Goal: Use online tool/utility

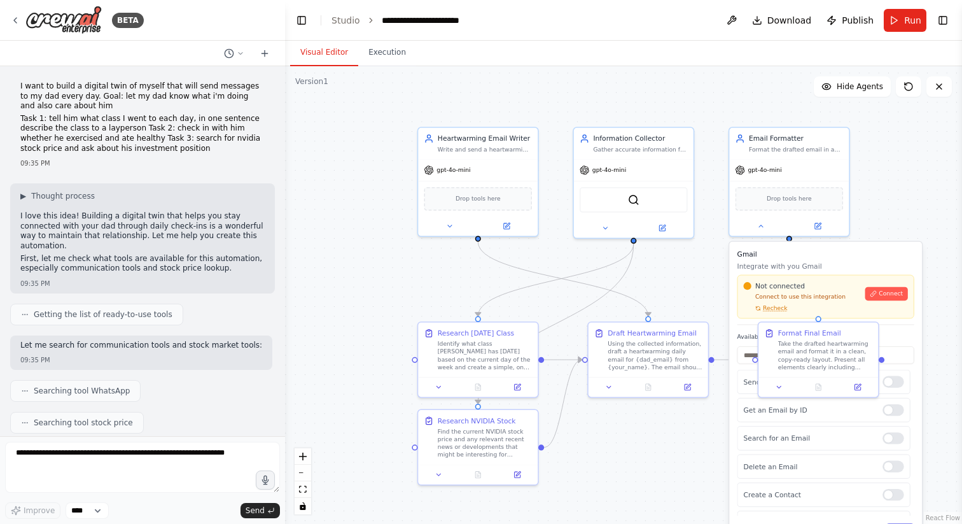
scroll to position [9567, 0]
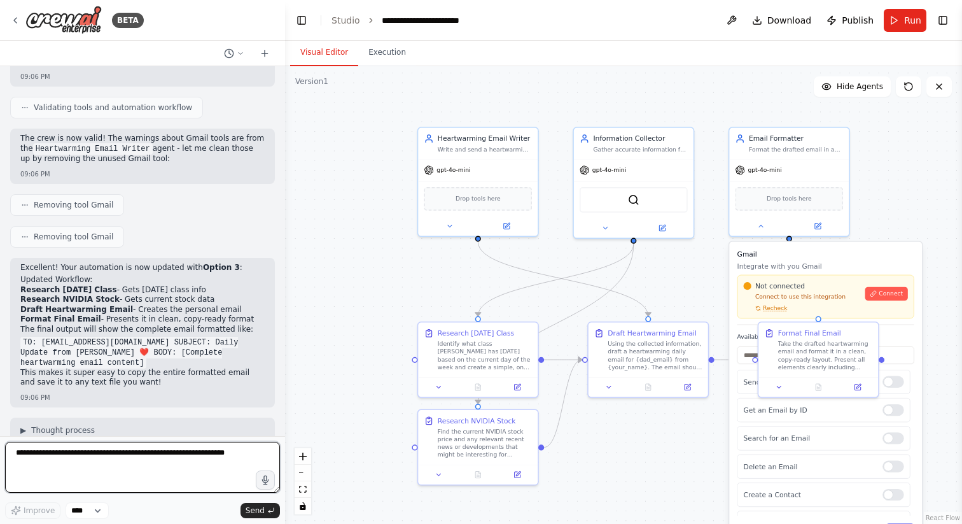
click at [118, 482] on textarea at bounding box center [142, 467] width 275 height 51
type textarea "**********"
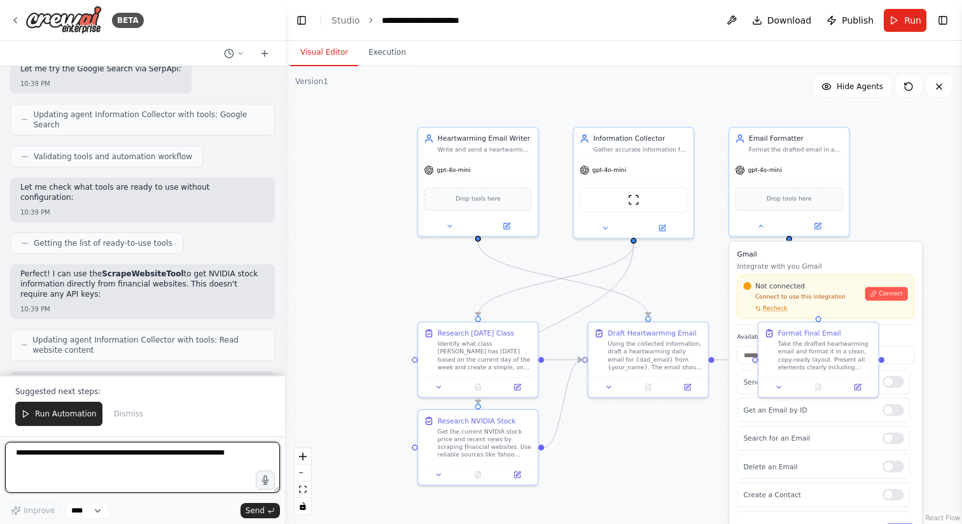
scroll to position [11096, 0]
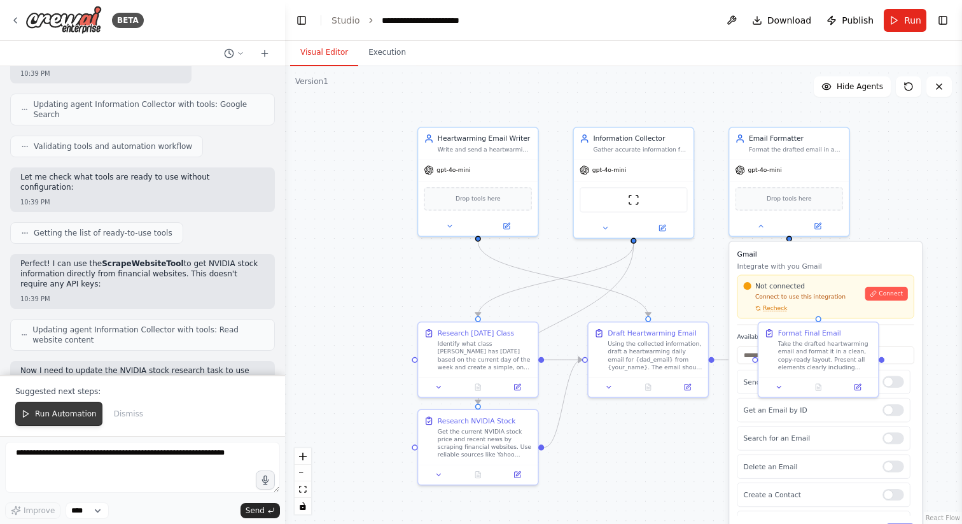
click at [46, 414] on span "Run Automation" at bounding box center [66, 414] width 62 height 10
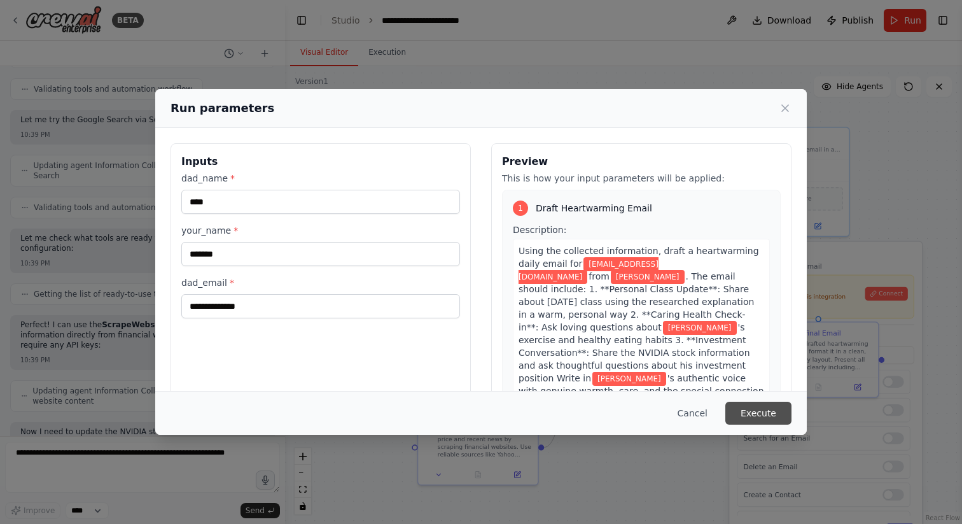
click at [764, 412] on button "Execute" at bounding box center [759, 413] width 66 height 23
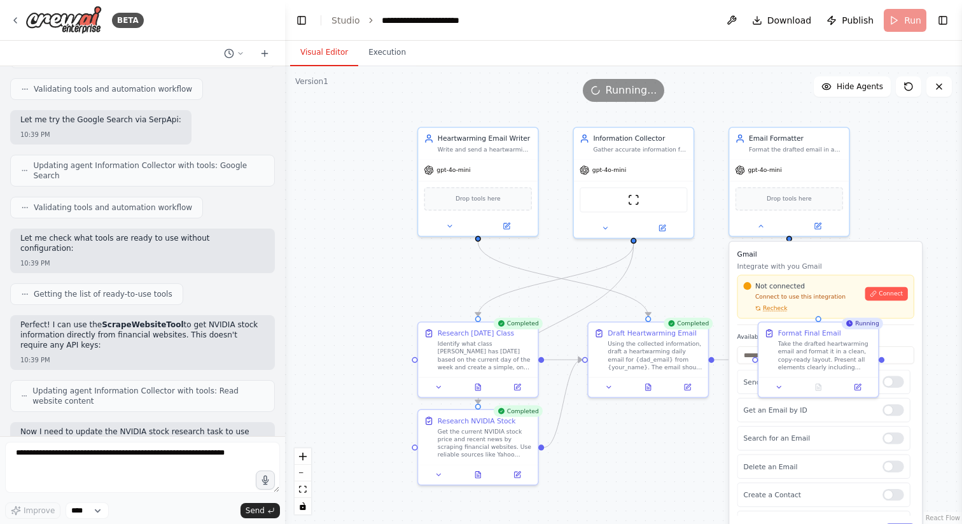
scroll to position [11096, 0]
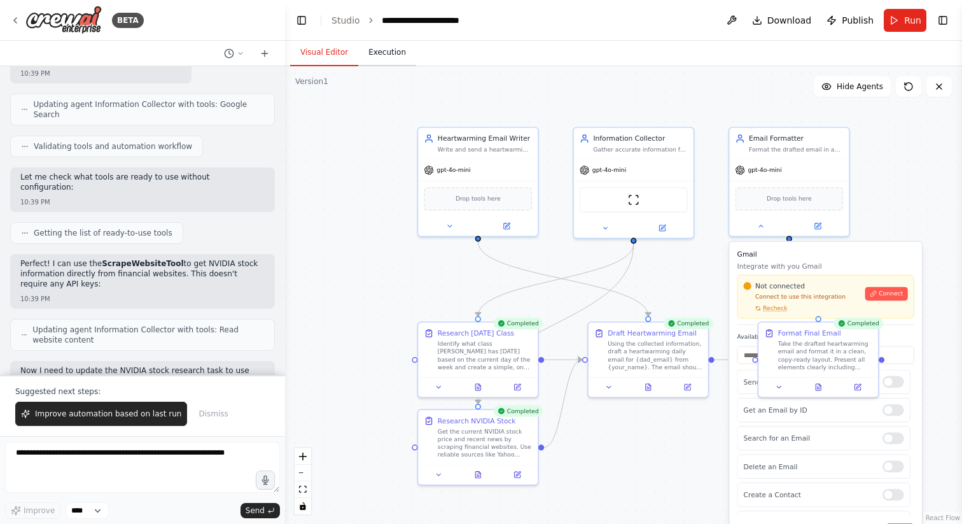
click at [377, 62] on button "Execution" at bounding box center [387, 52] width 58 height 27
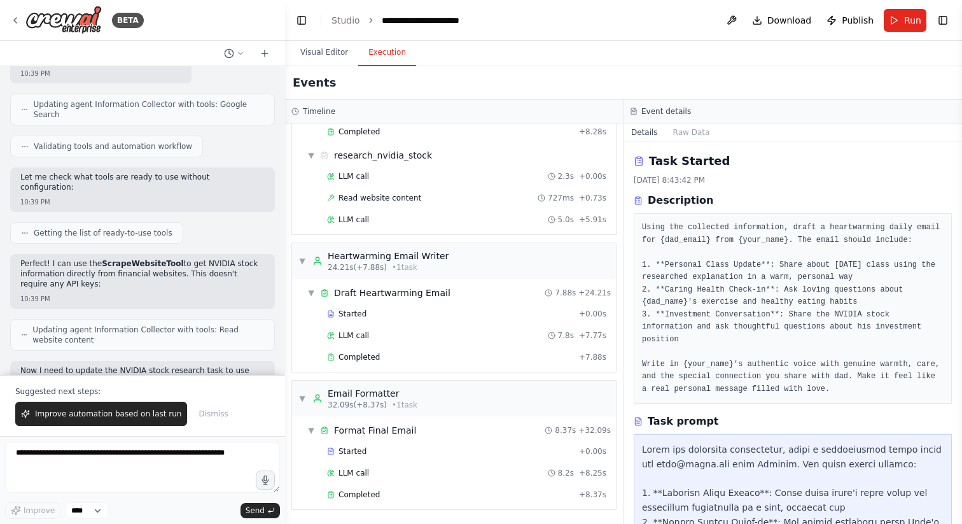
scroll to position [251, 0]
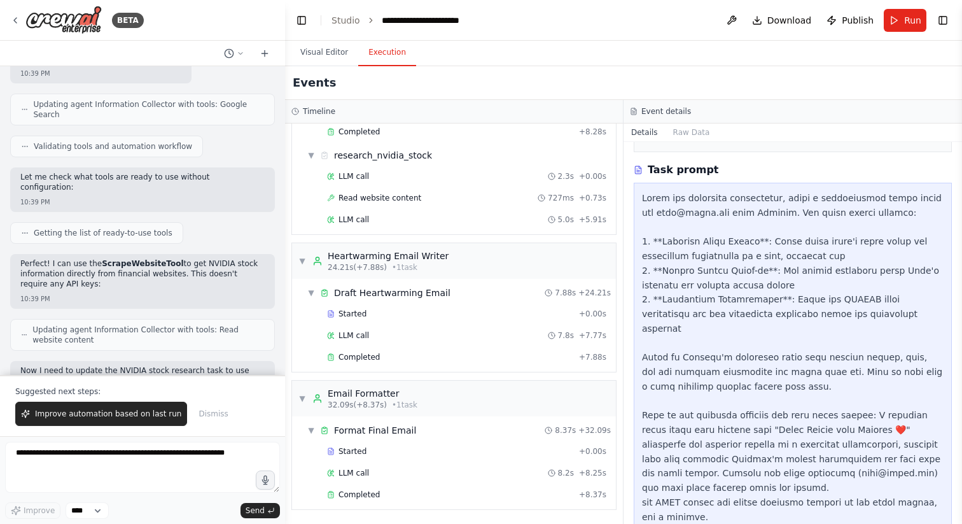
click at [748, 389] on div at bounding box center [793, 357] width 302 height 333
click at [479, 500] on div "Completed + 8.37s" at bounding box center [467, 494] width 288 height 19
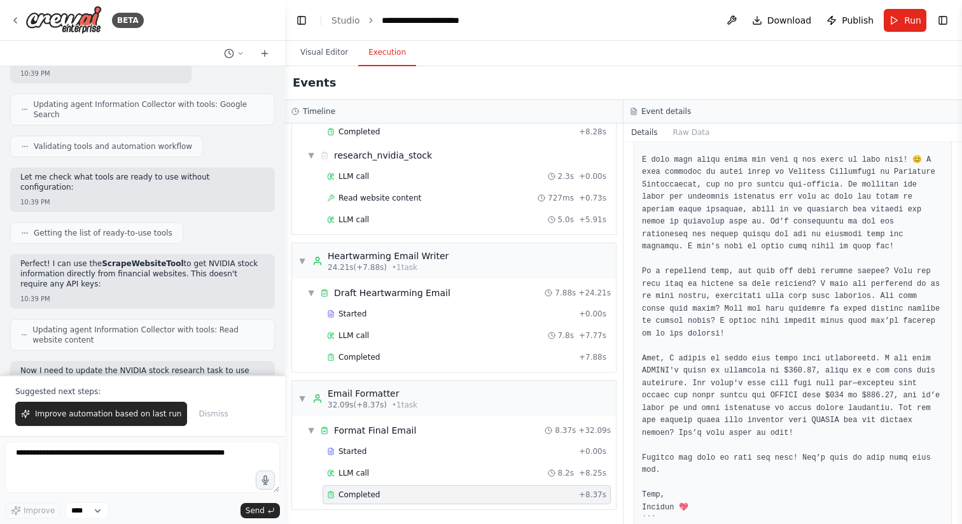
click at [125, 512] on li "Replaced SerperDevTool with ScrapeWebsiteTool (no API key needed)" at bounding box center [142, 522] width 244 height 20
drag, startPoint x: 22, startPoint y: 186, endPoint x: 207, endPoint y: 189, distance: 185.2
click at [207, 512] on li "Replaced SerperDevTool with ScrapeWebsiteTool (no API key needed)" at bounding box center [142, 522] width 244 height 20
copy li "Replaced SerperDevTool with ScrapeWebsiteTool"
